Goal: Transaction & Acquisition: Obtain resource

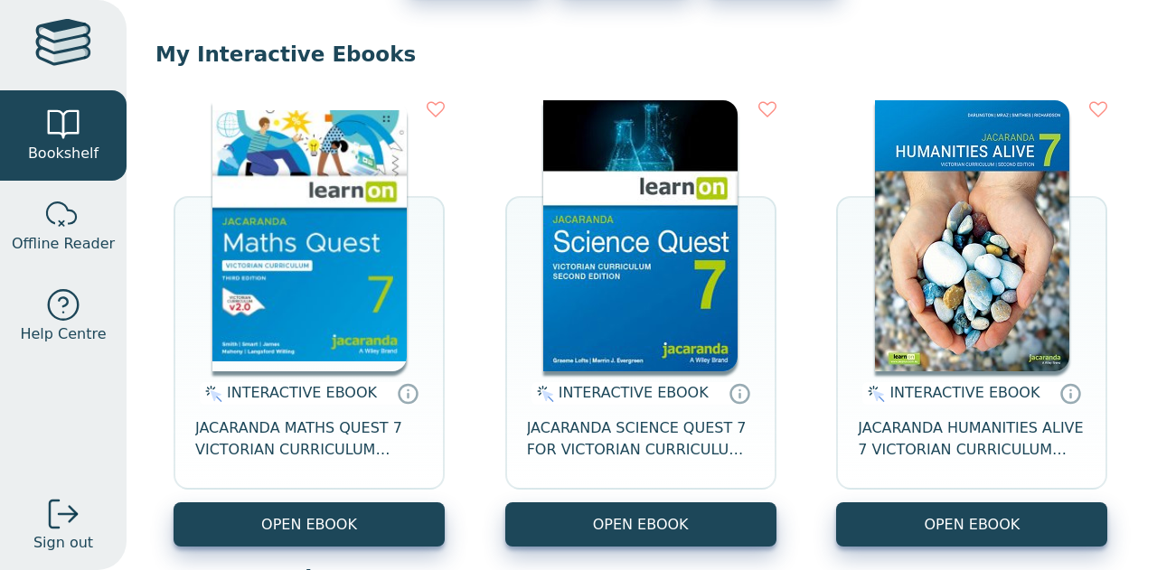
scroll to position [149, 0]
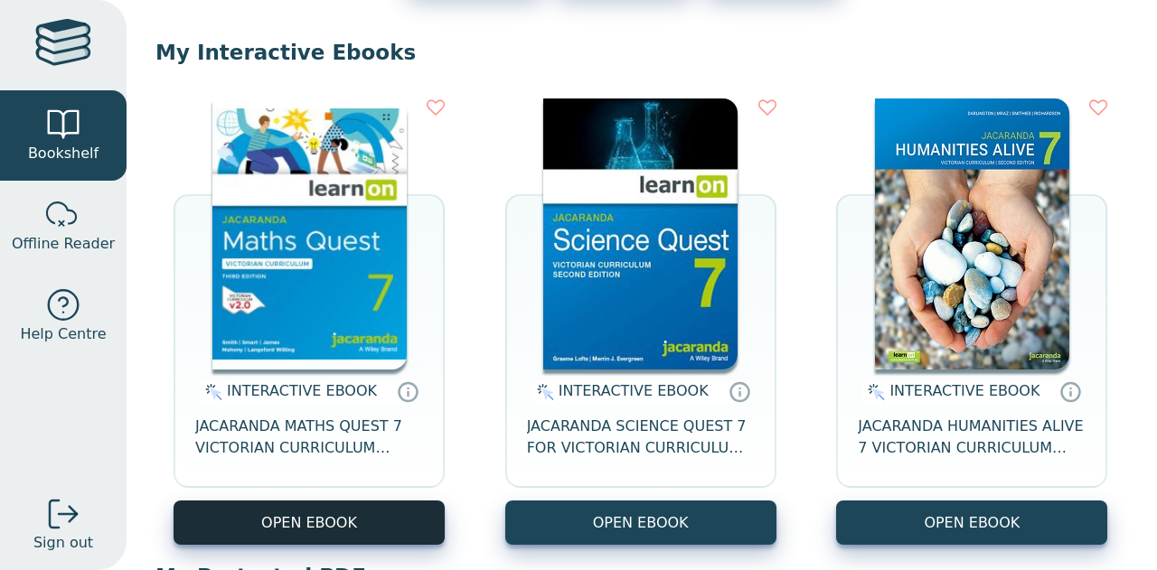
click at [363, 524] on button "OPEN EBOOK" at bounding box center [308, 523] width 271 height 44
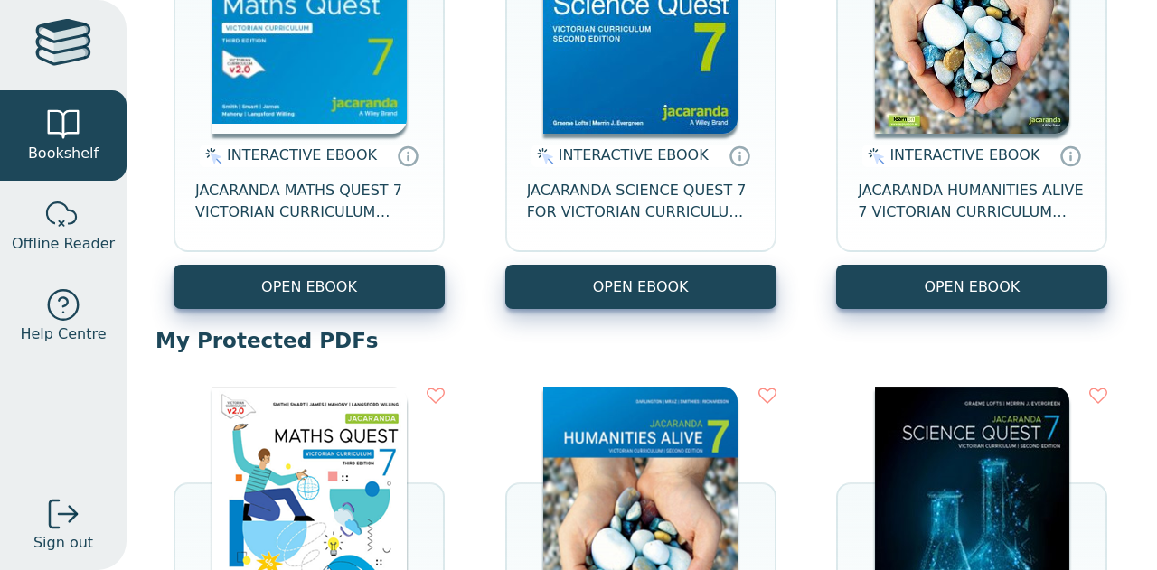
scroll to position [389, 0]
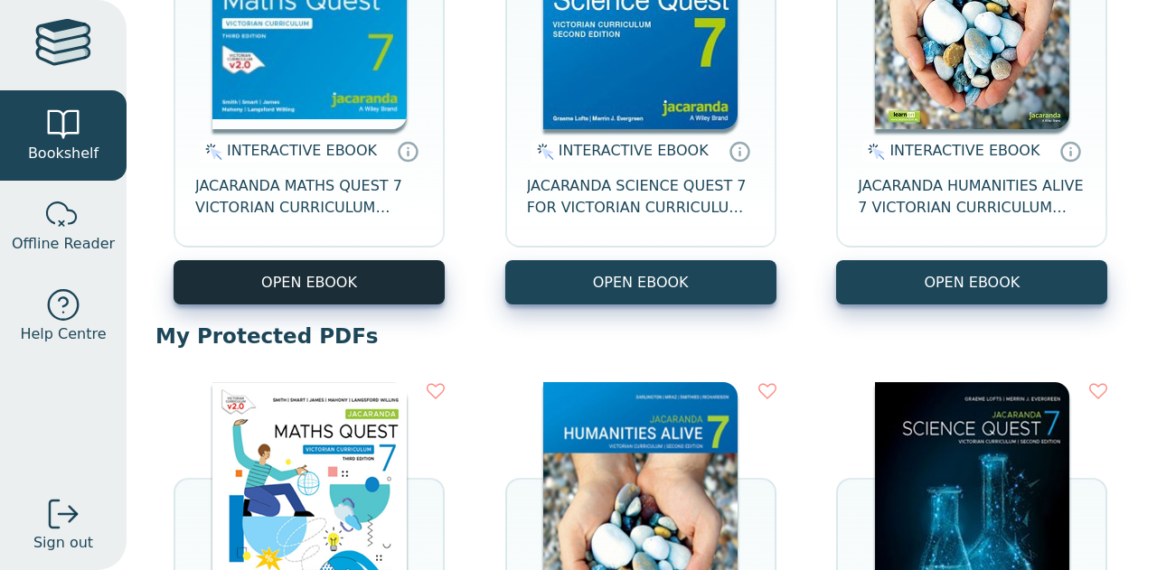
click at [400, 290] on button "OPEN EBOOK" at bounding box center [308, 282] width 271 height 44
